Goal: Information Seeking & Learning: Understand process/instructions

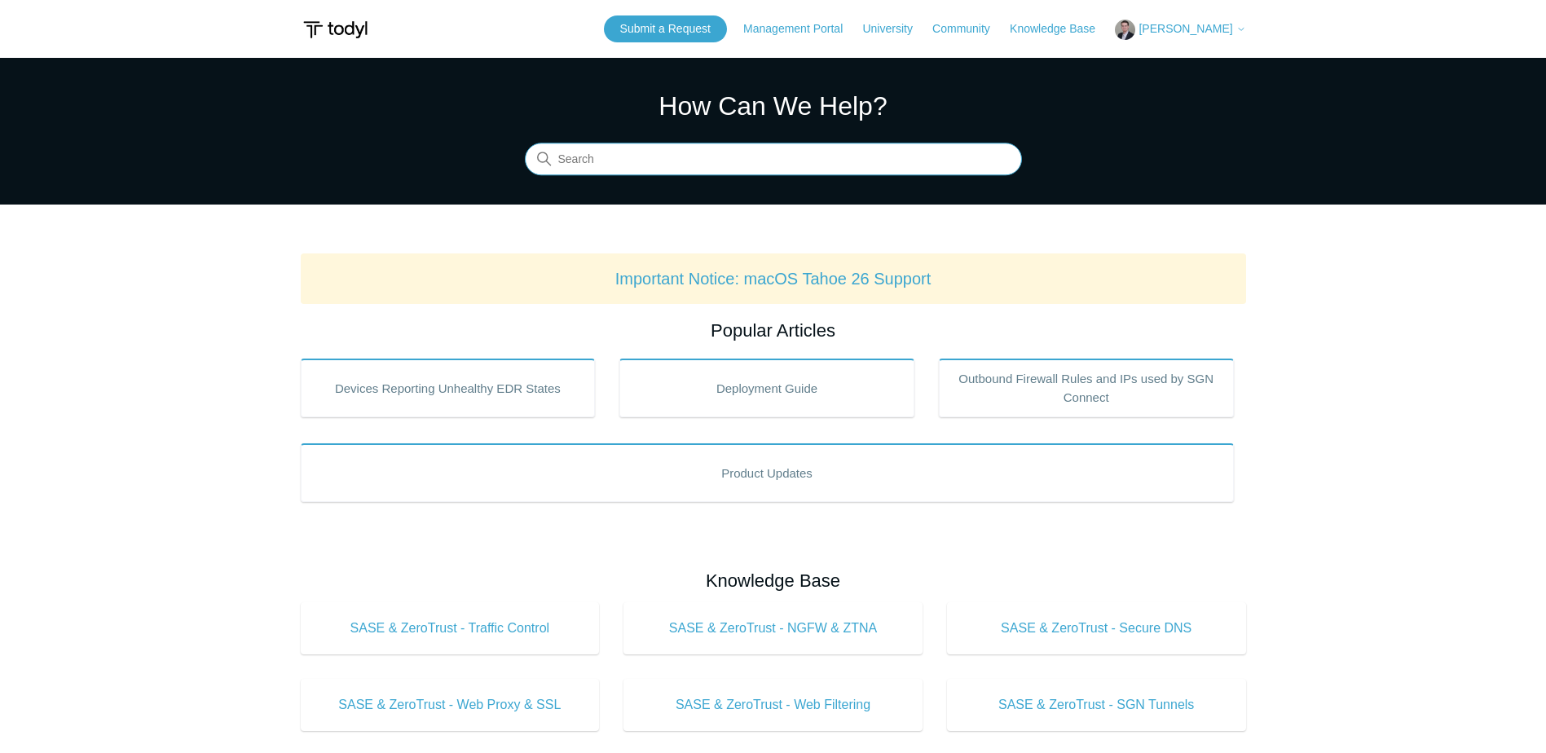
click at [616, 162] on input "Search" at bounding box center [773, 159] width 497 height 33
type input "manually uninistall"
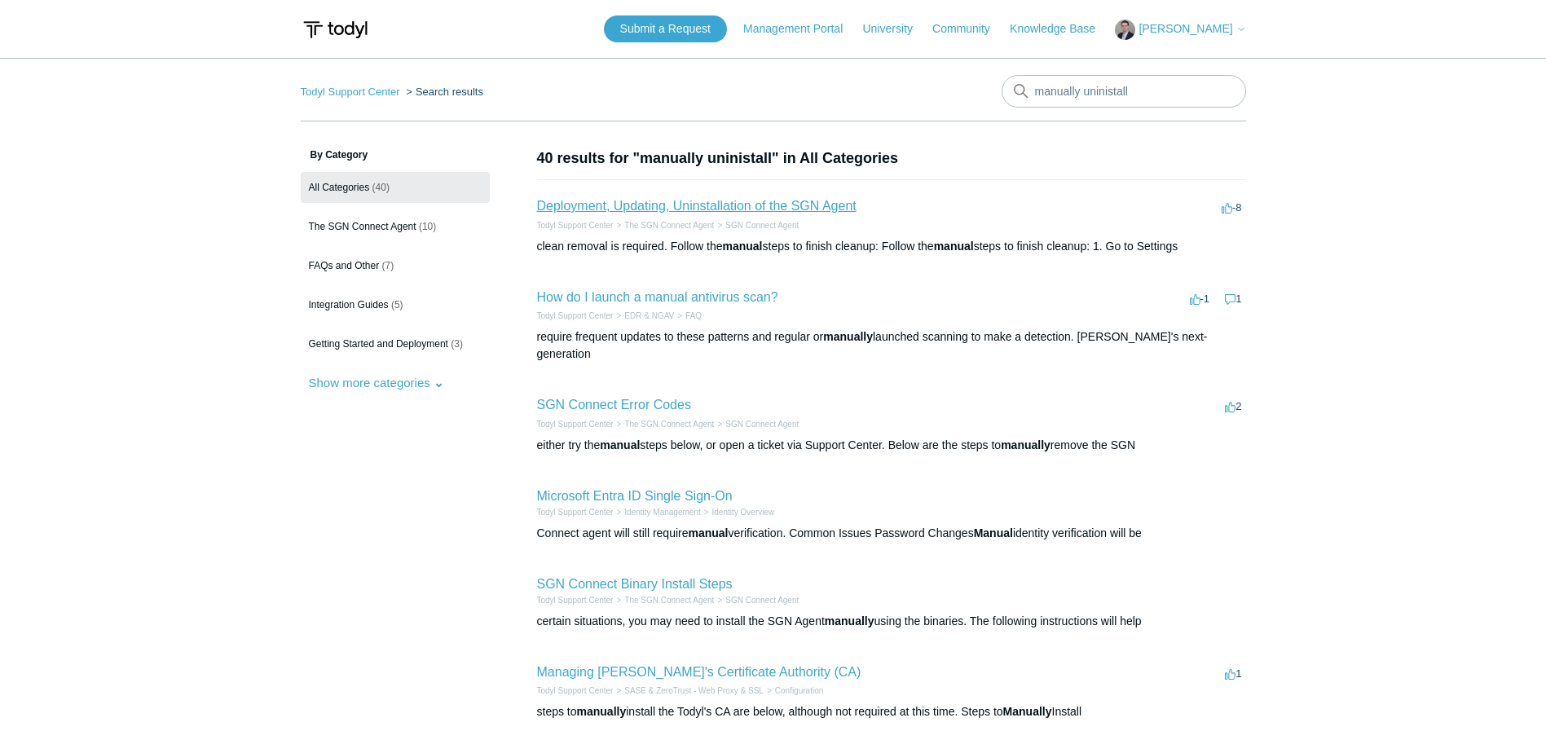
click at [724, 201] on link "Deployment, Updating, Uninstallation of the SGN Agent" at bounding box center [696, 206] width 319 height 14
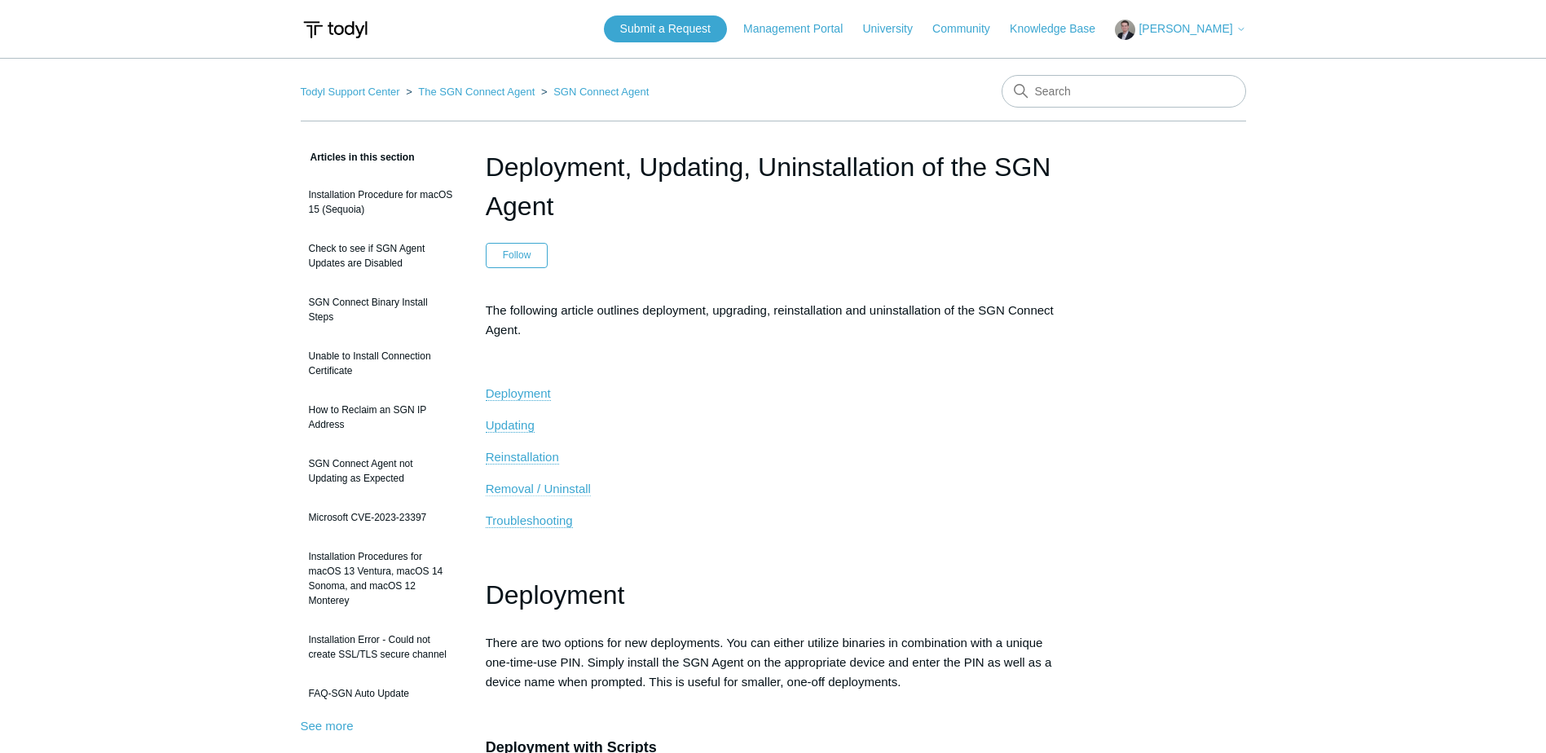
click at [526, 482] on span "Removal / Uninstall" at bounding box center [538, 489] width 105 height 14
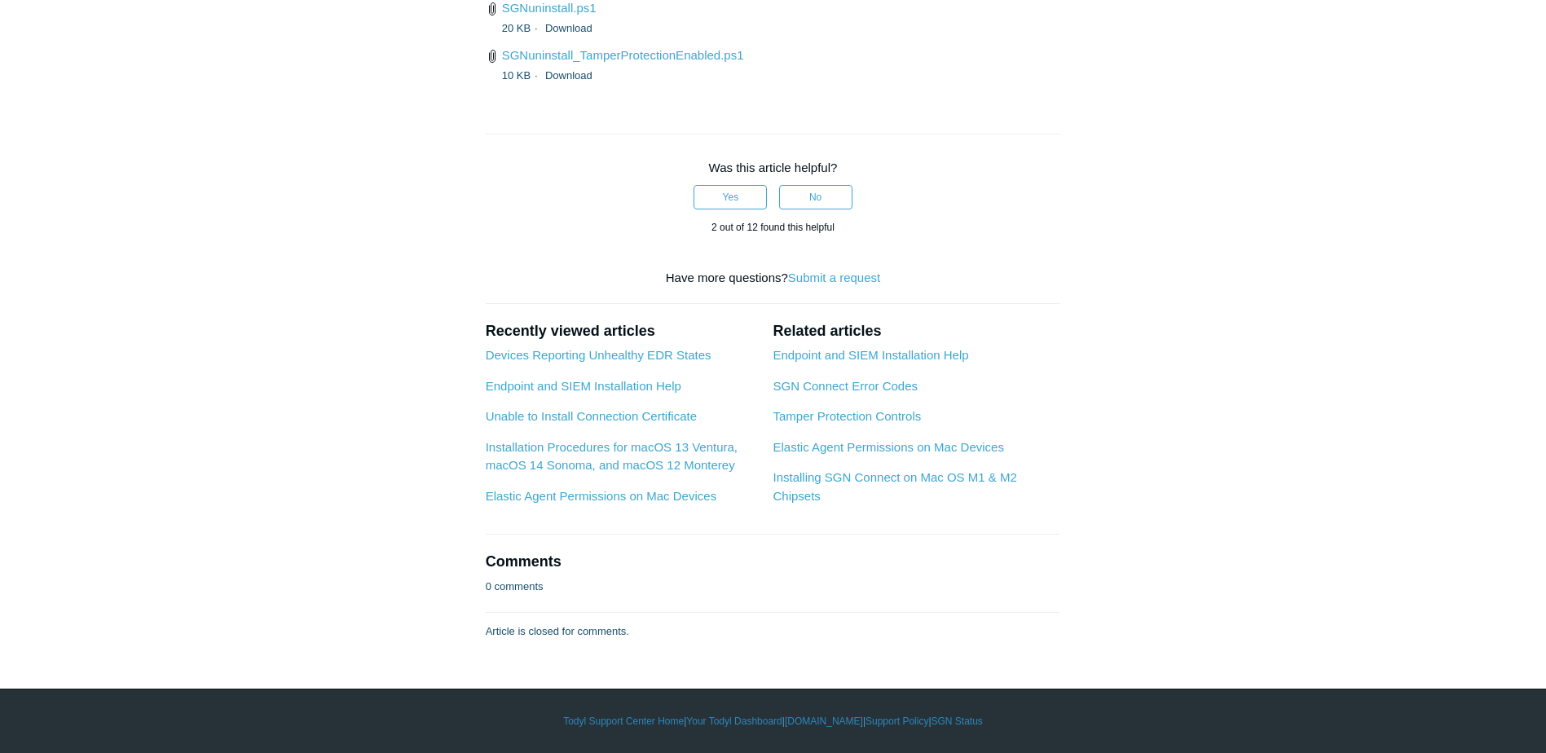
scroll to position [4247, 0]
click at [570, 62] on link "SGNuninstall_TamperProtectionEnabled.ps1" at bounding box center [623, 55] width 242 height 14
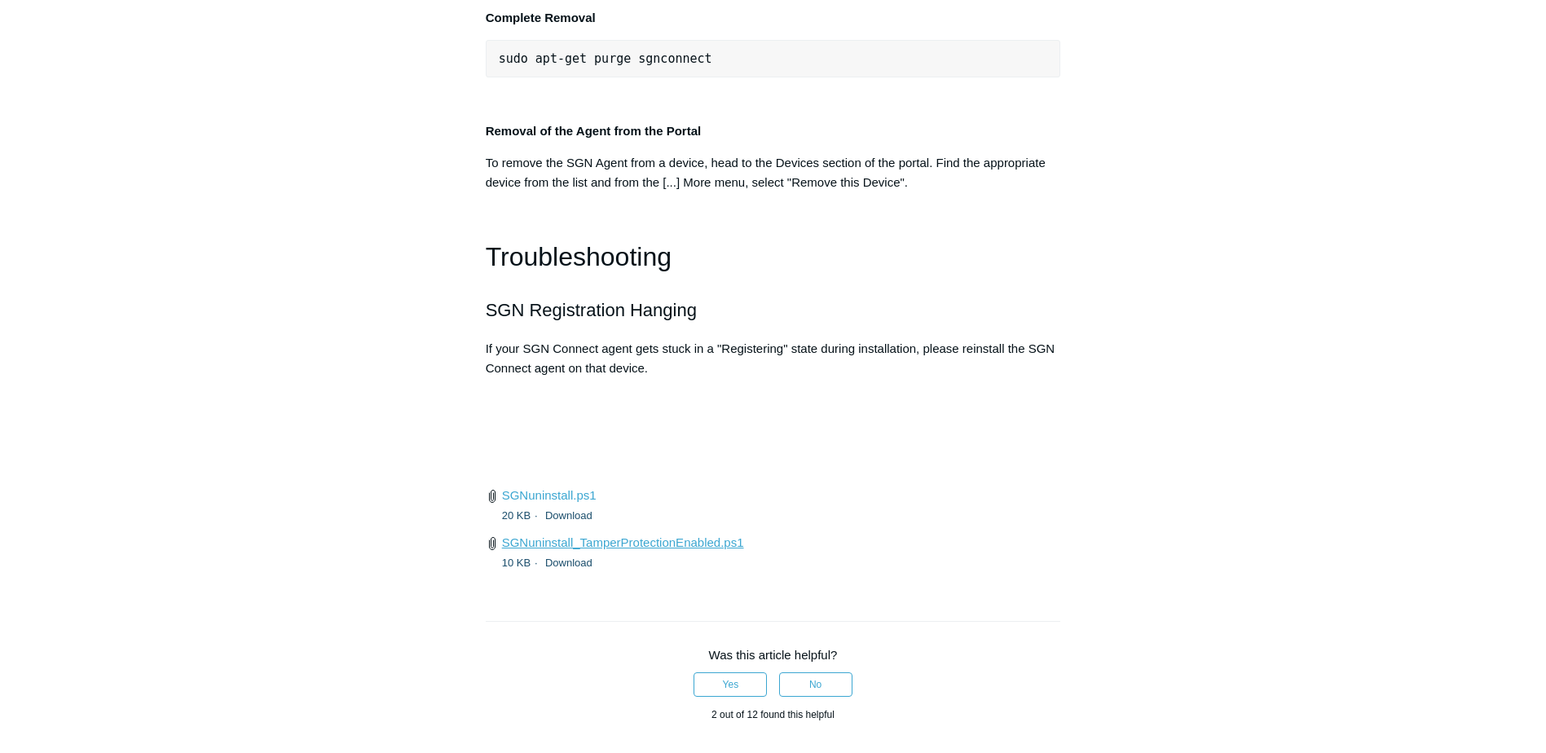
scroll to position [3595, 0]
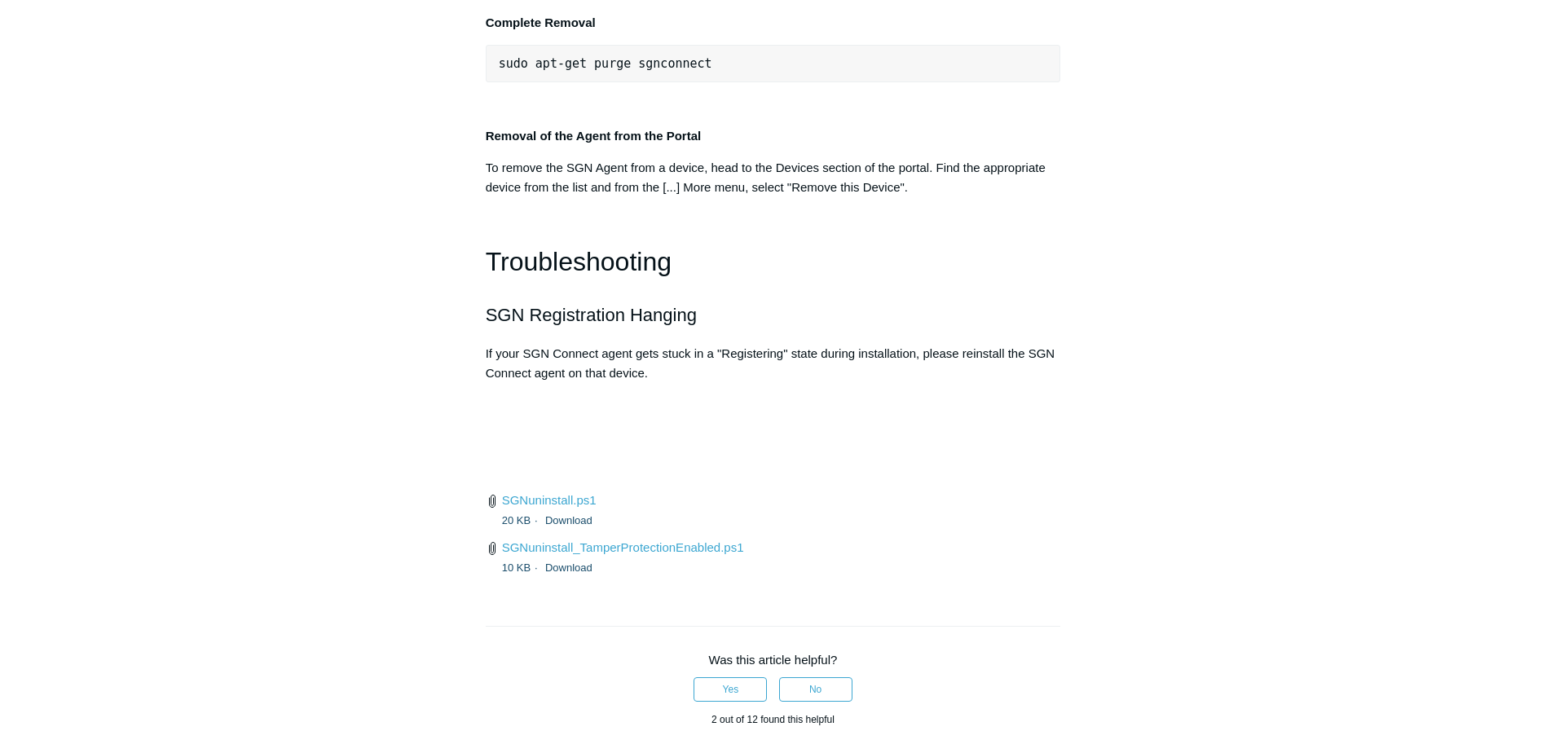
drag, startPoint x: 869, startPoint y: 350, endPoint x: 461, endPoint y: 359, distance: 407.5
drag, startPoint x: 461, startPoint y: 359, endPoint x: 595, endPoint y: 352, distance: 133.8
copy span ""C:\Program Files\SGN Connect\uninstall.exe" /upgrade"
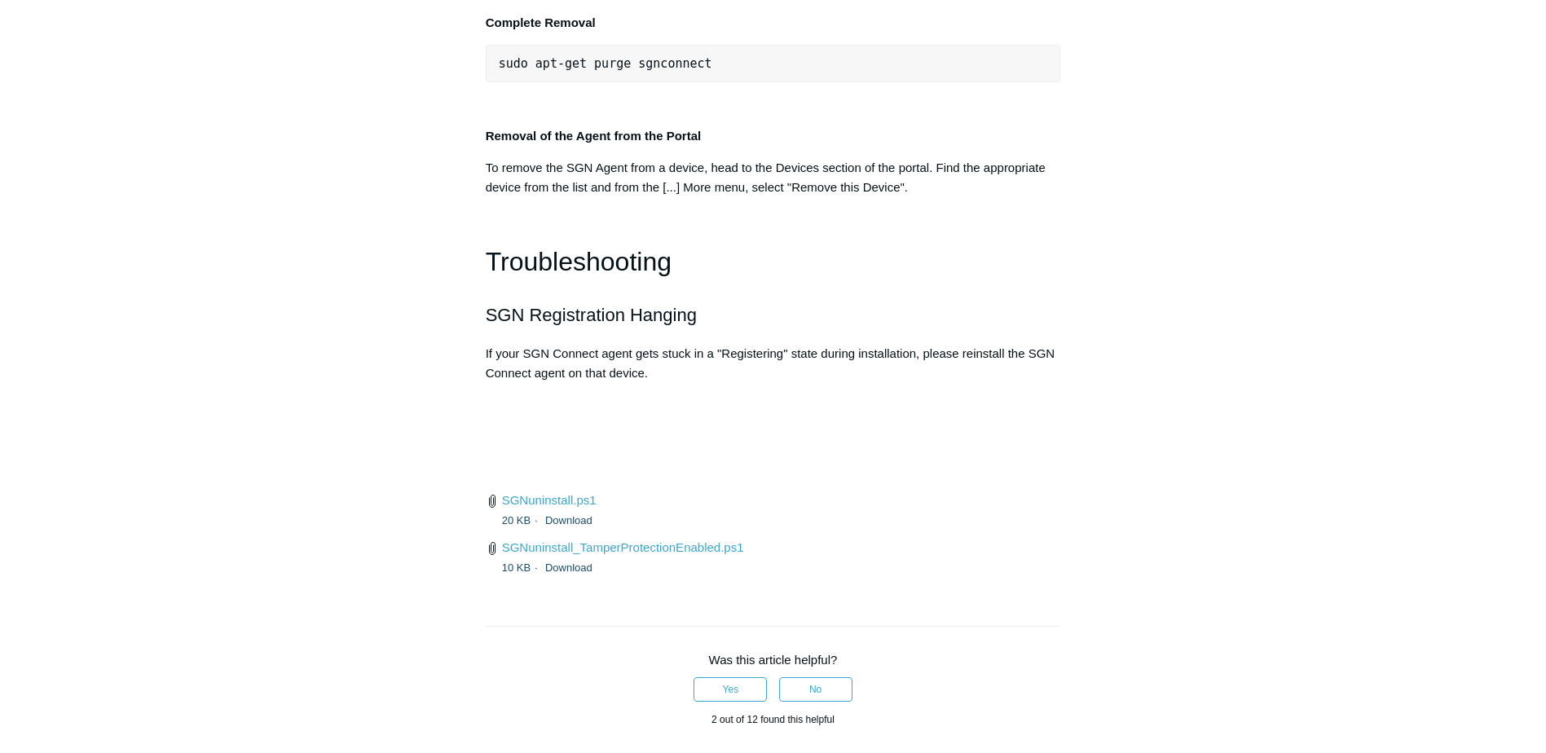
copy span ""C:\Program Files\SGN Connect\uninstall.exe" /upgrade"
